Goal: Book appointment/travel/reservation

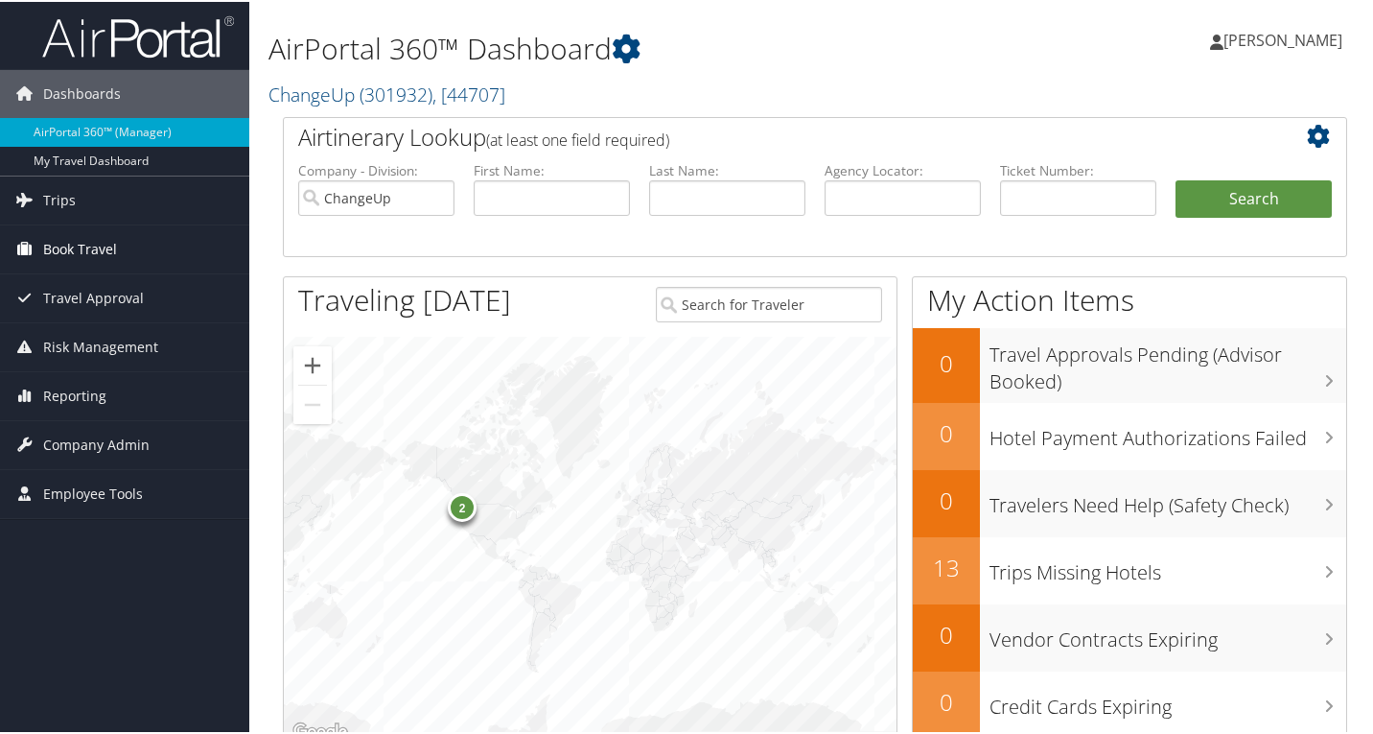
click at [94, 244] on span "Book Travel" at bounding box center [80, 247] width 74 height 48
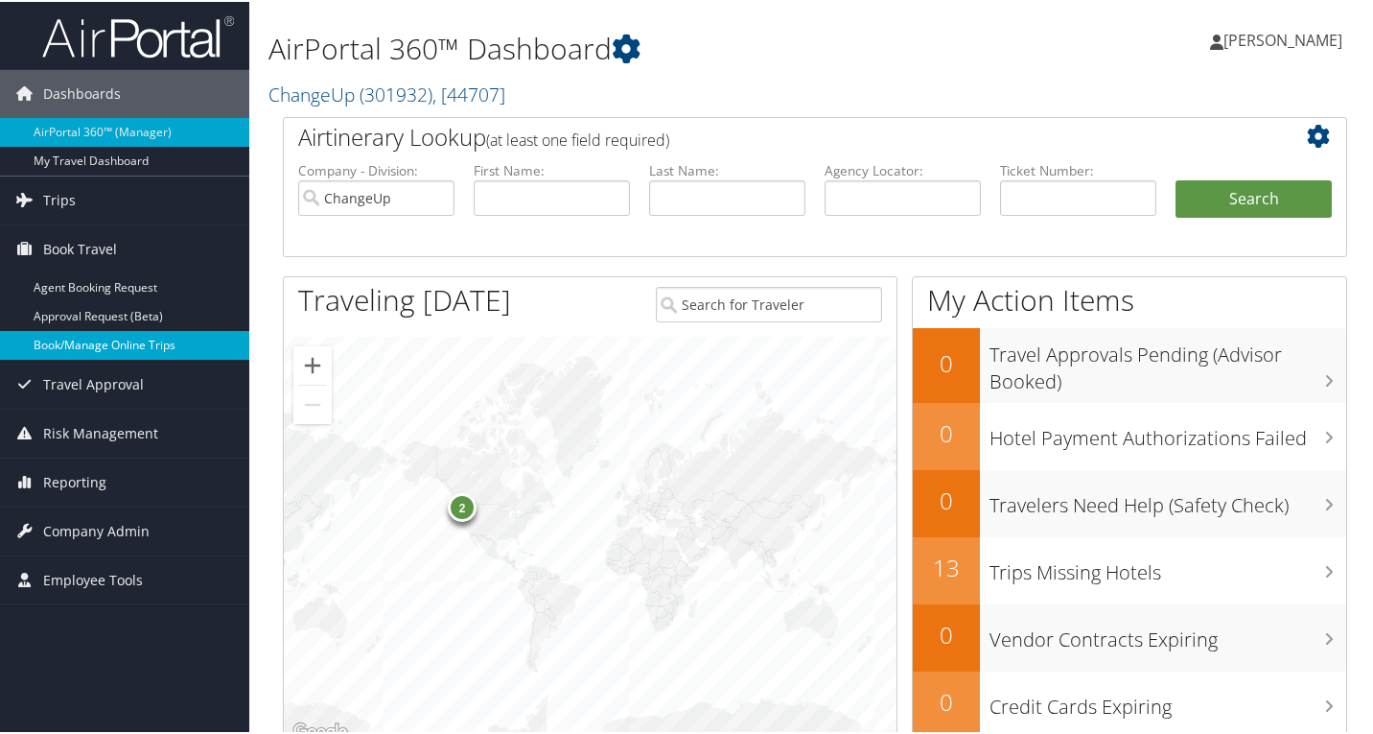
click at [95, 340] on link "Book/Manage Online Trips" at bounding box center [124, 343] width 249 height 29
